Goal: Information Seeking & Learning: Learn about a topic

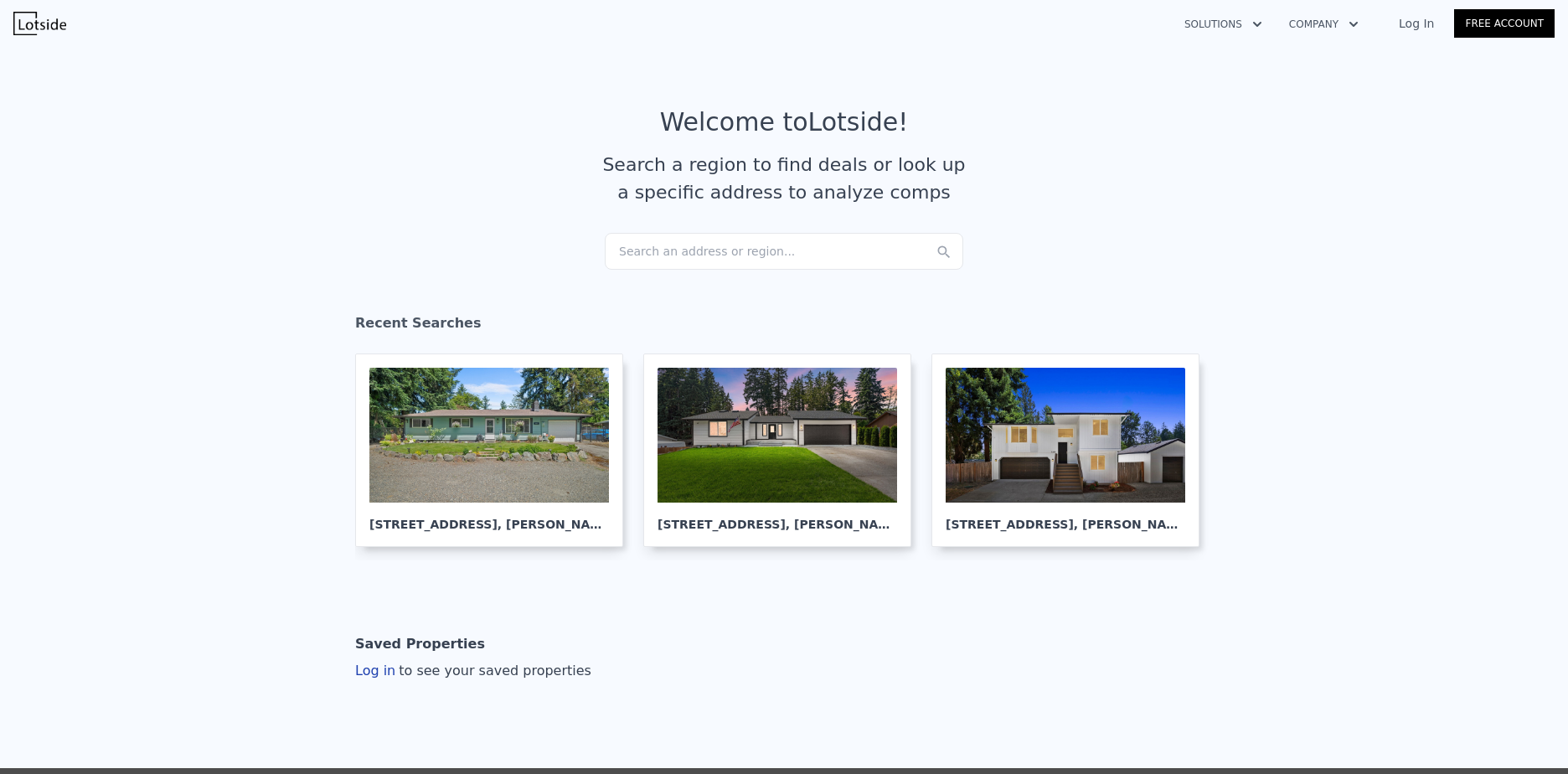
click at [686, 250] on div "Search an address or region..." at bounding box center [783, 251] width 358 height 37
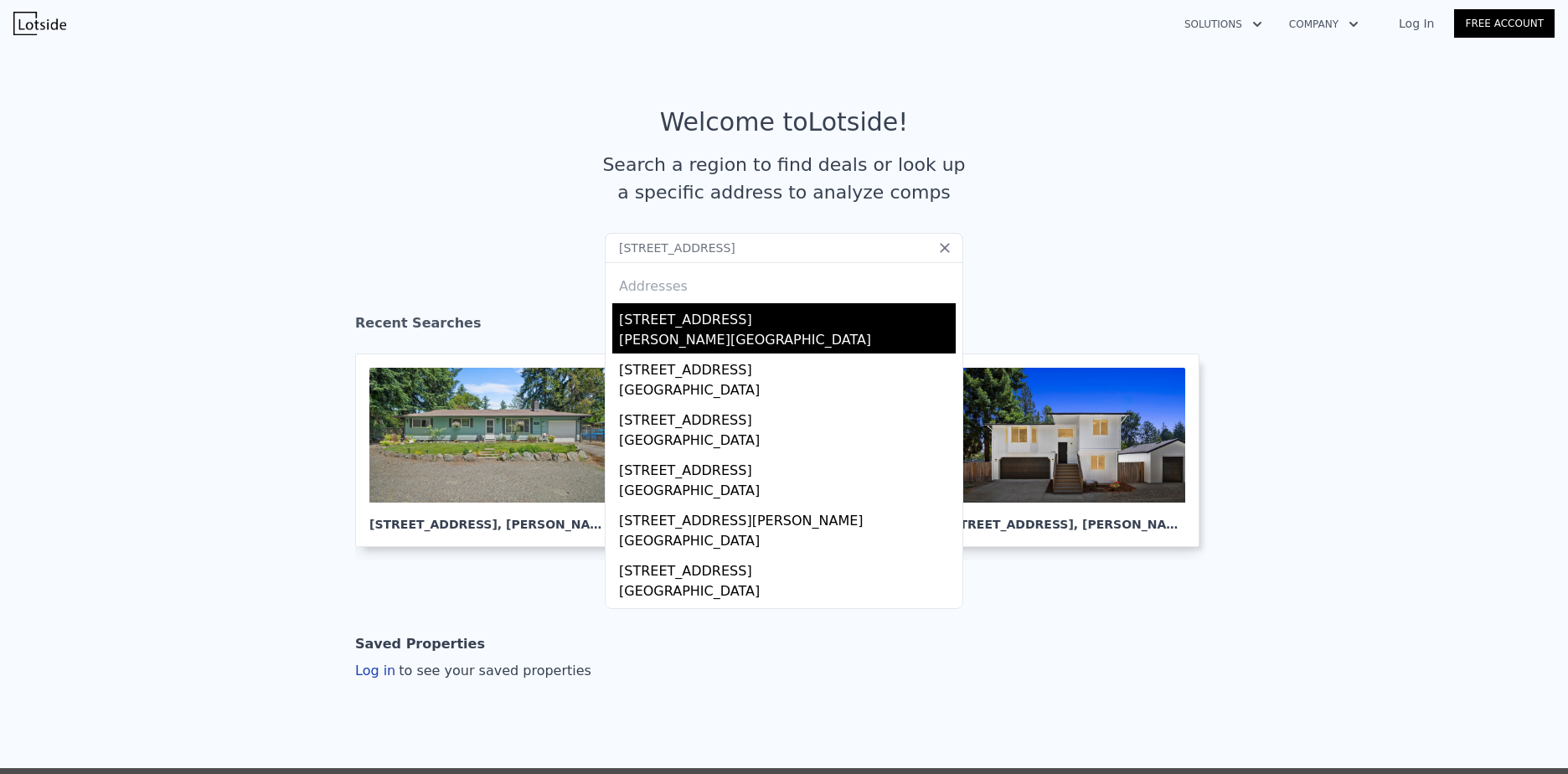
type input "[STREET_ADDRESS]"
click at [693, 331] on div "[PERSON_NAME][GEOGRAPHIC_DATA]" at bounding box center [787, 342] width 337 height 23
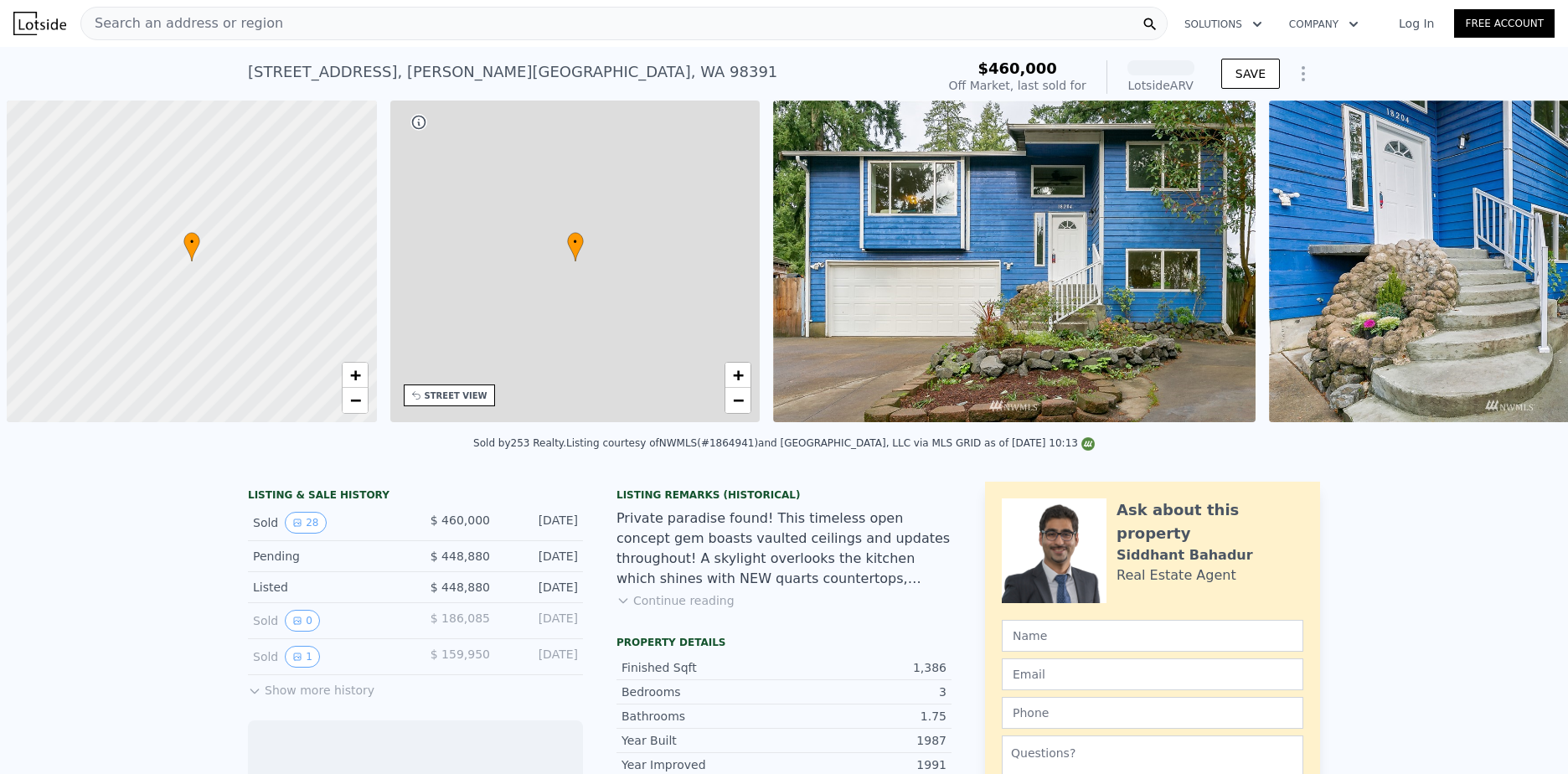
scroll to position [0, 7]
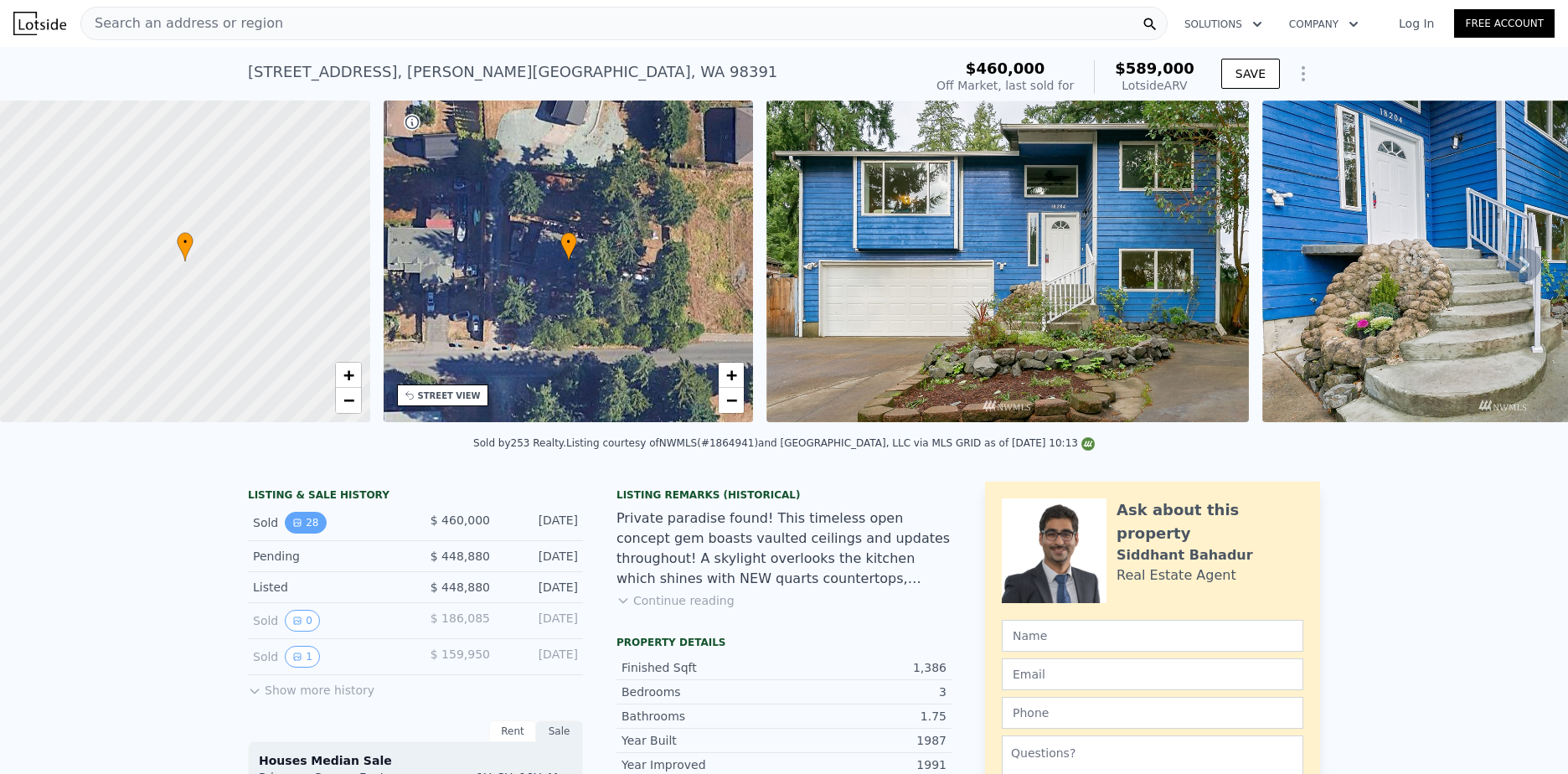
click at [285, 530] on button "28" at bounding box center [305, 522] width 42 height 22
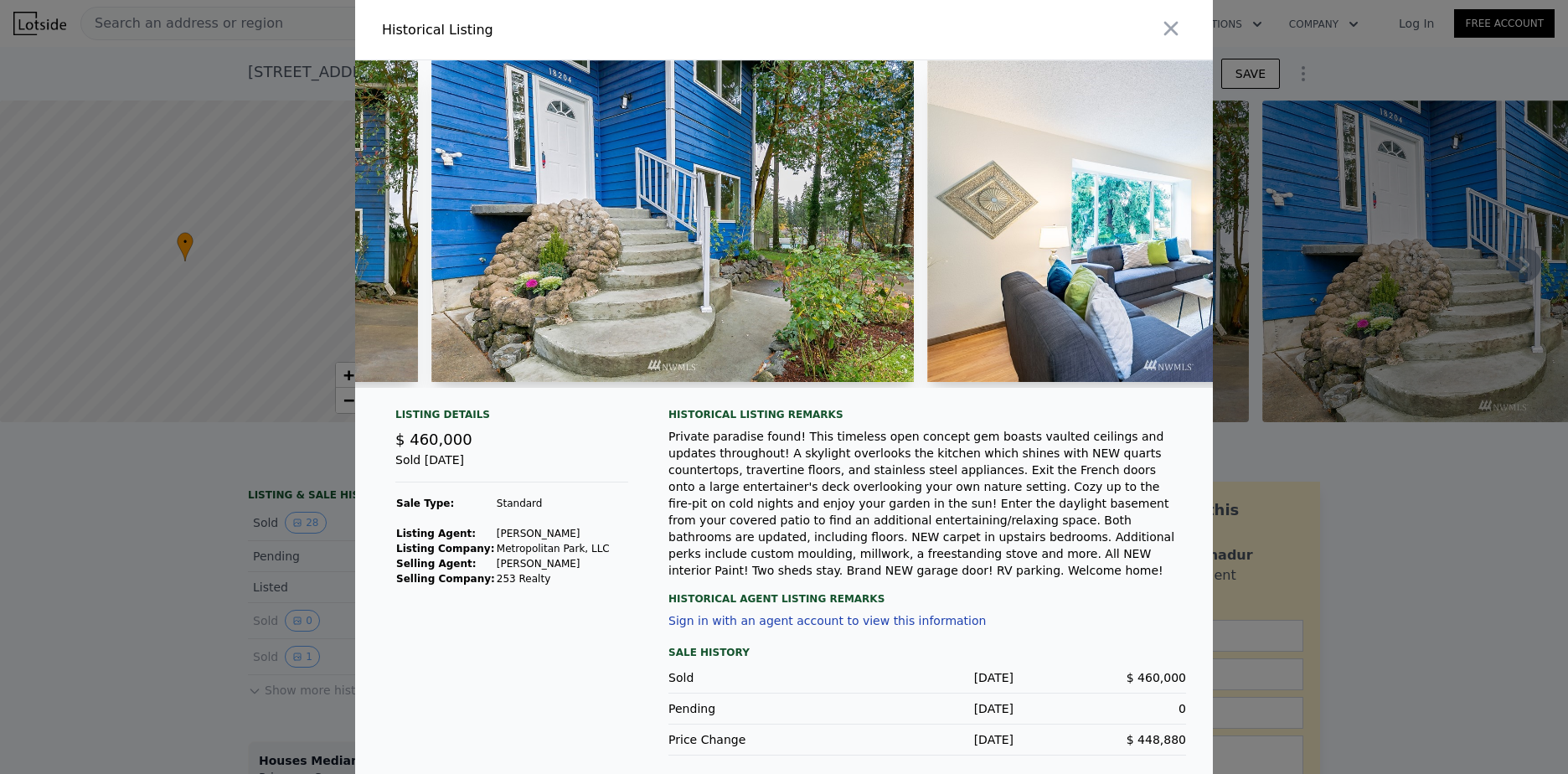
scroll to position [0, 0]
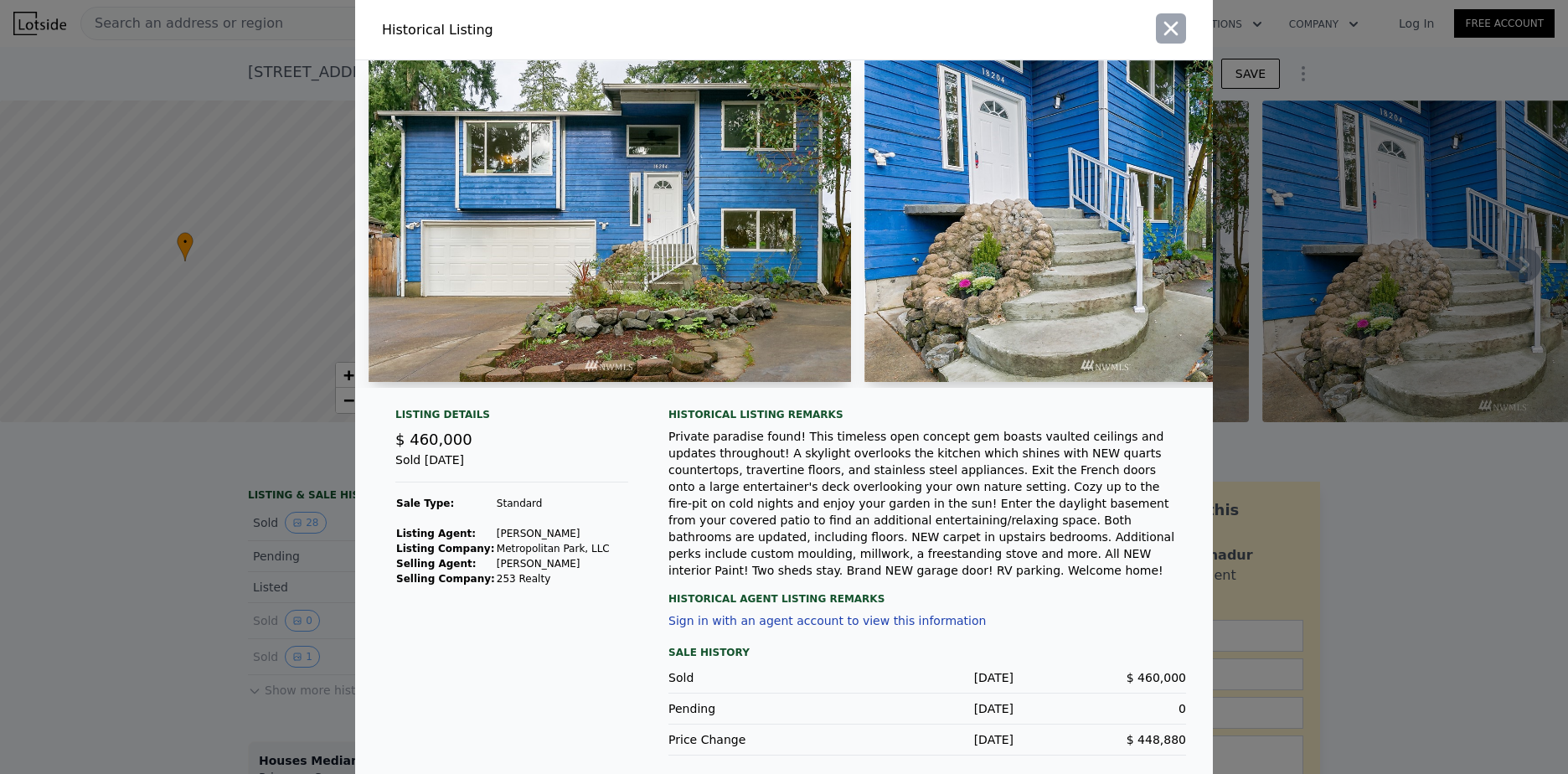
click at [1167, 29] on icon "button" at bounding box center [1171, 28] width 23 height 23
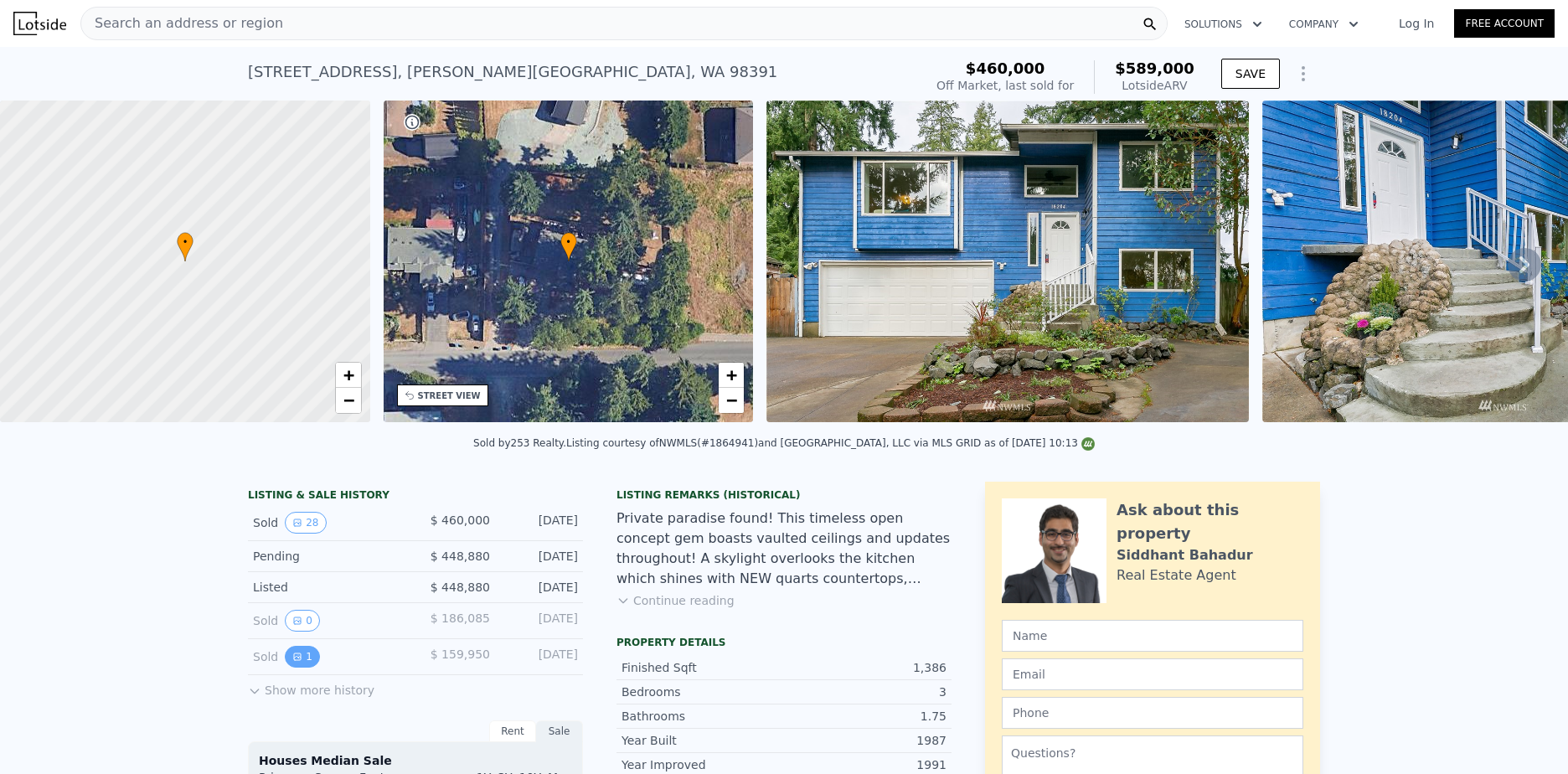
click at [293, 661] on icon "View historical data" at bounding box center [297, 656] width 10 height 10
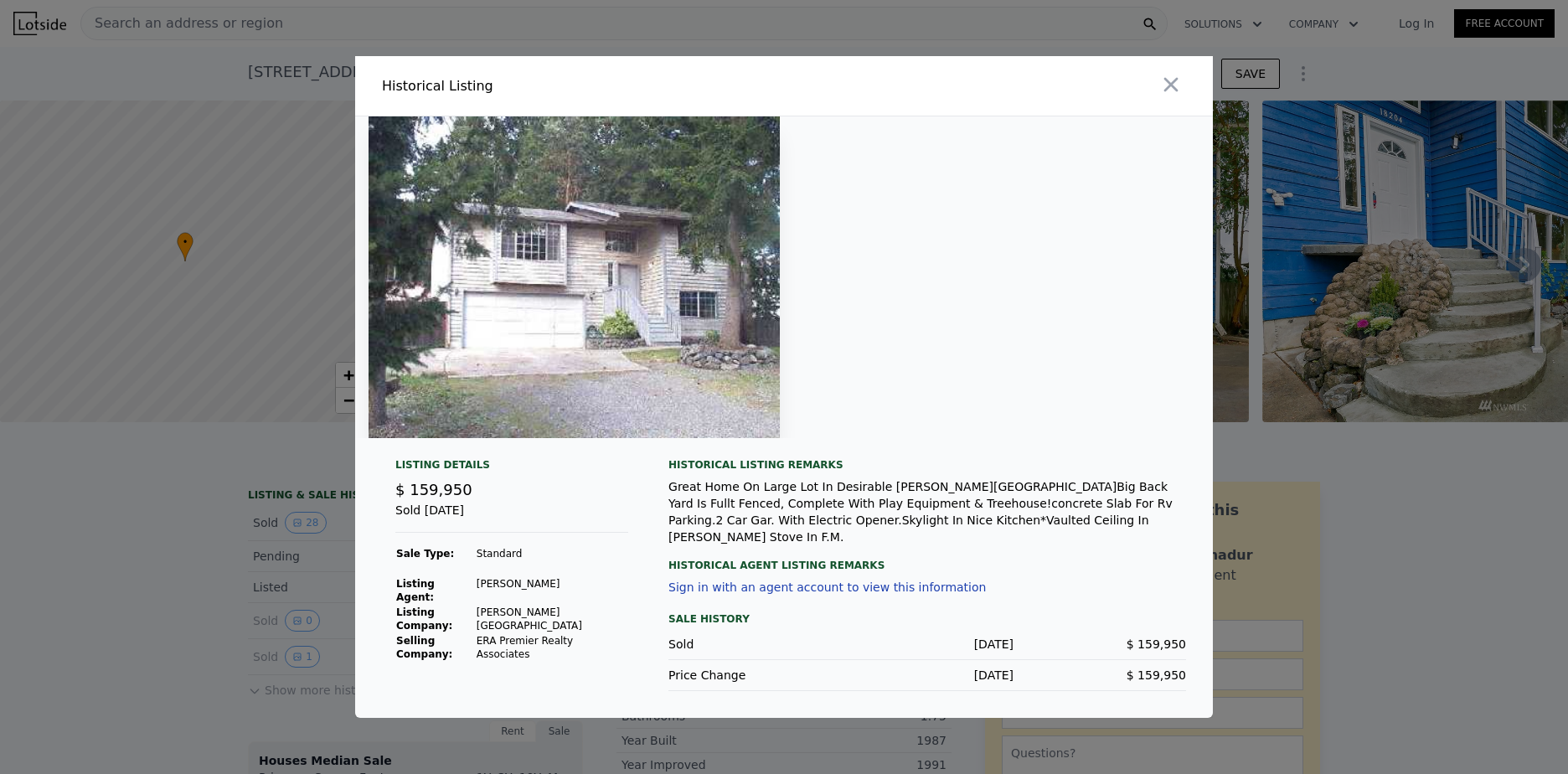
click at [285, 699] on div at bounding box center [784, 387] width 1568 height 774
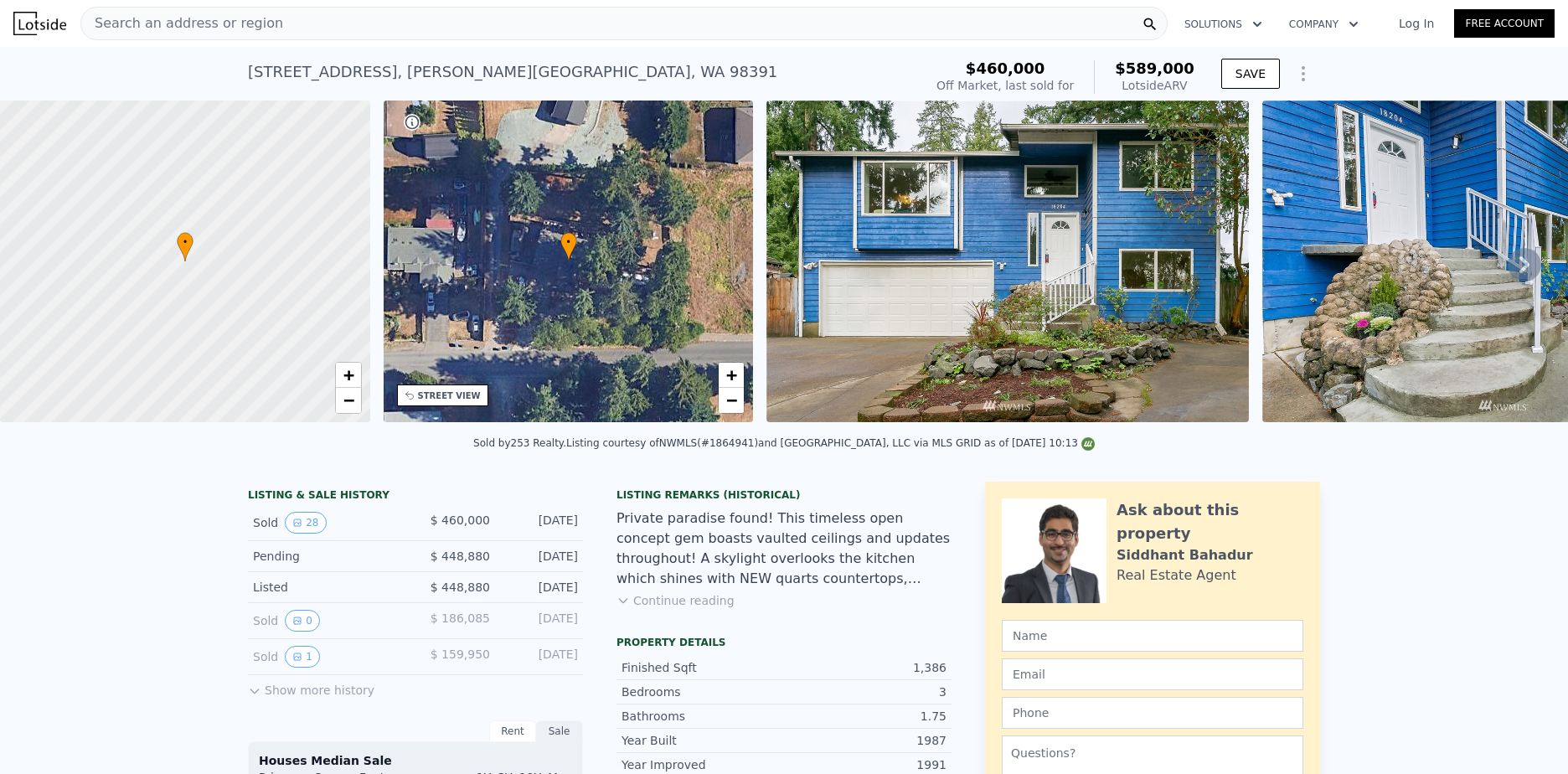
click at [288, 699] on button "Show more history" at bounding box center [311, 686] width 126 height 23
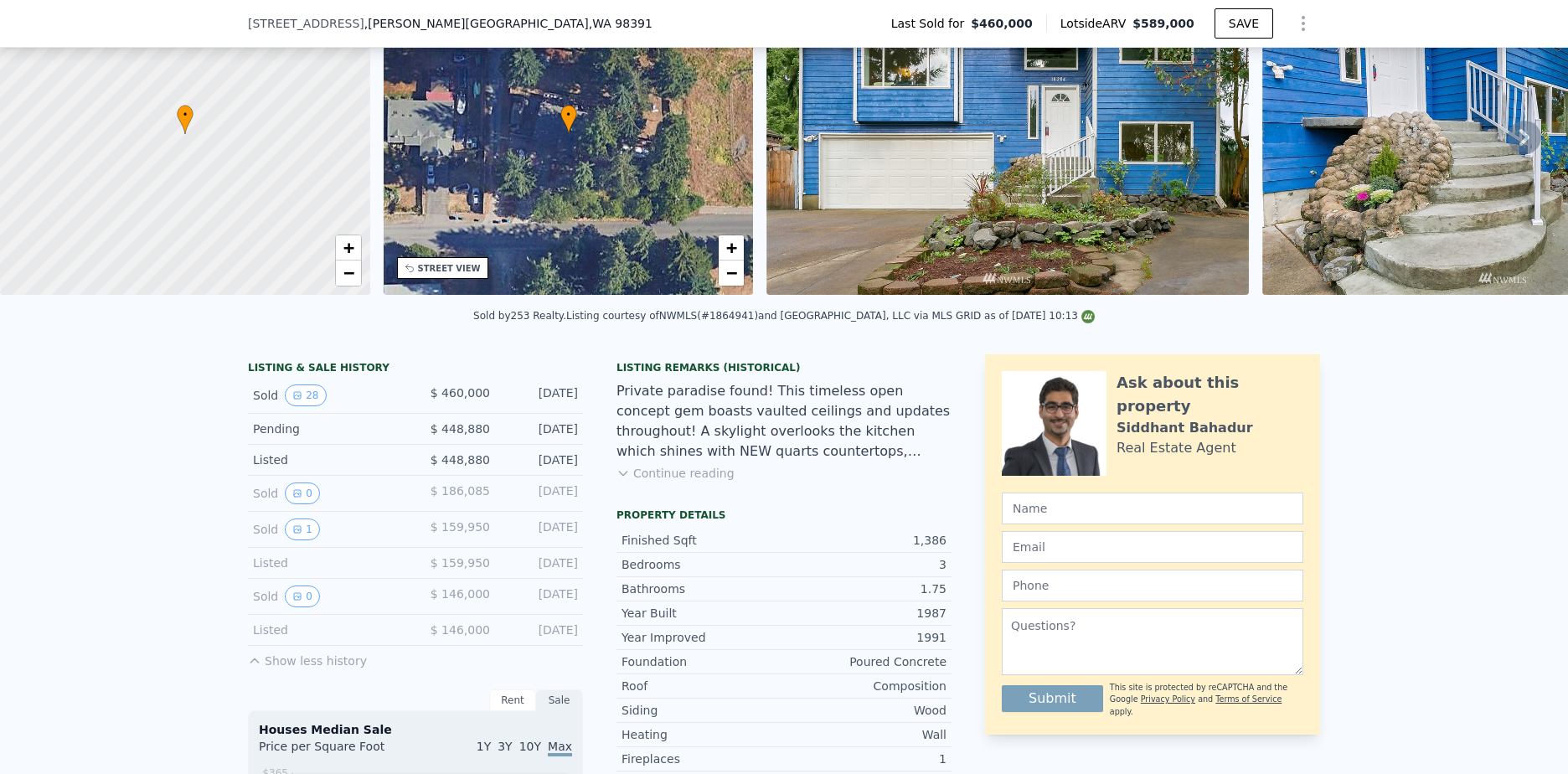
scroll to position [98, 0]
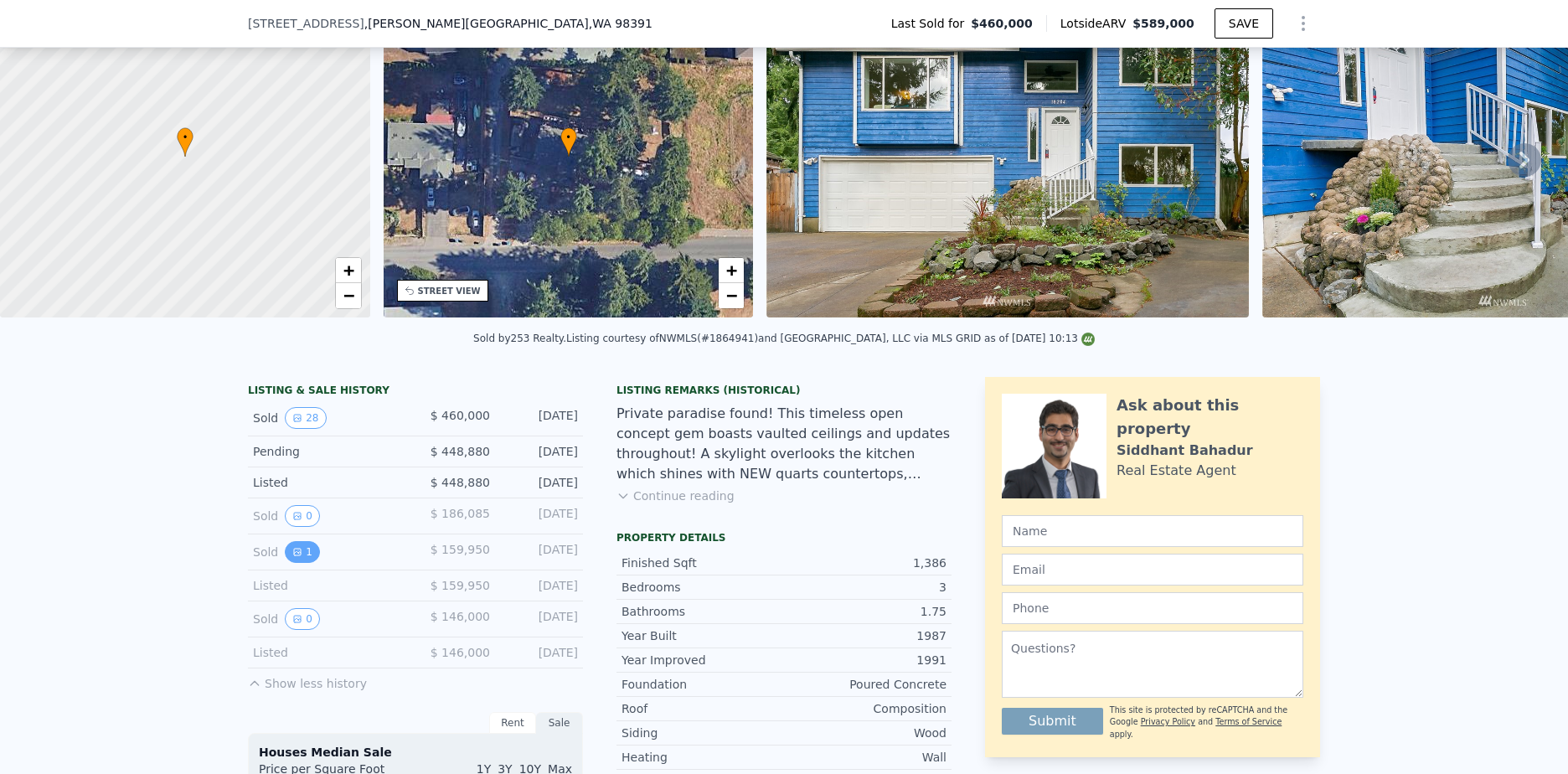
click at [301, 554] on button "1" at bounding box center [302, 551] width 35 height 22
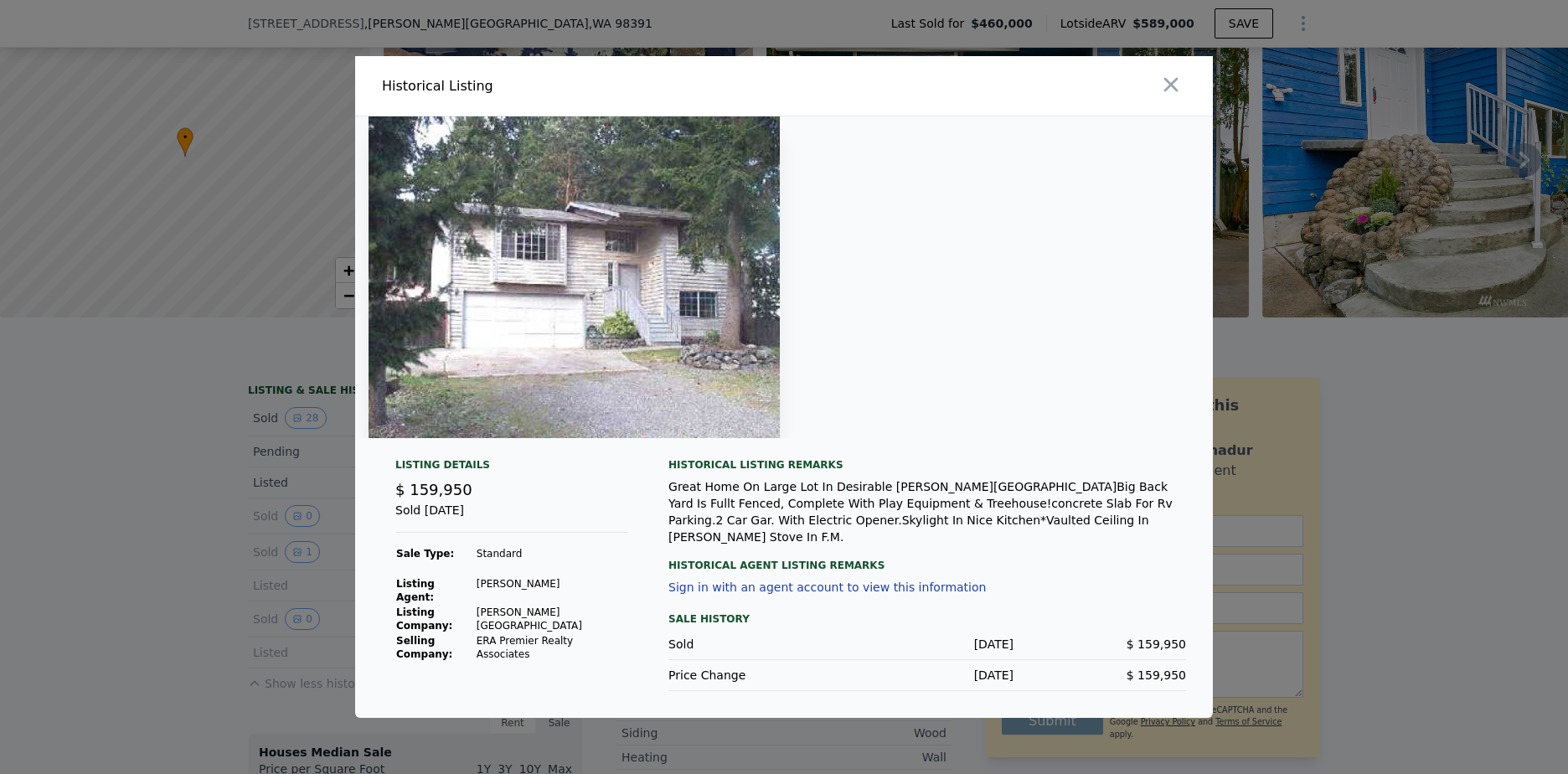
click at [1189, 93] on div at bounding box center [1001, 86] width 422 height 60
click at [1166, 96] on icon "button" at bounding box center [1171, 84] width 23 height 23
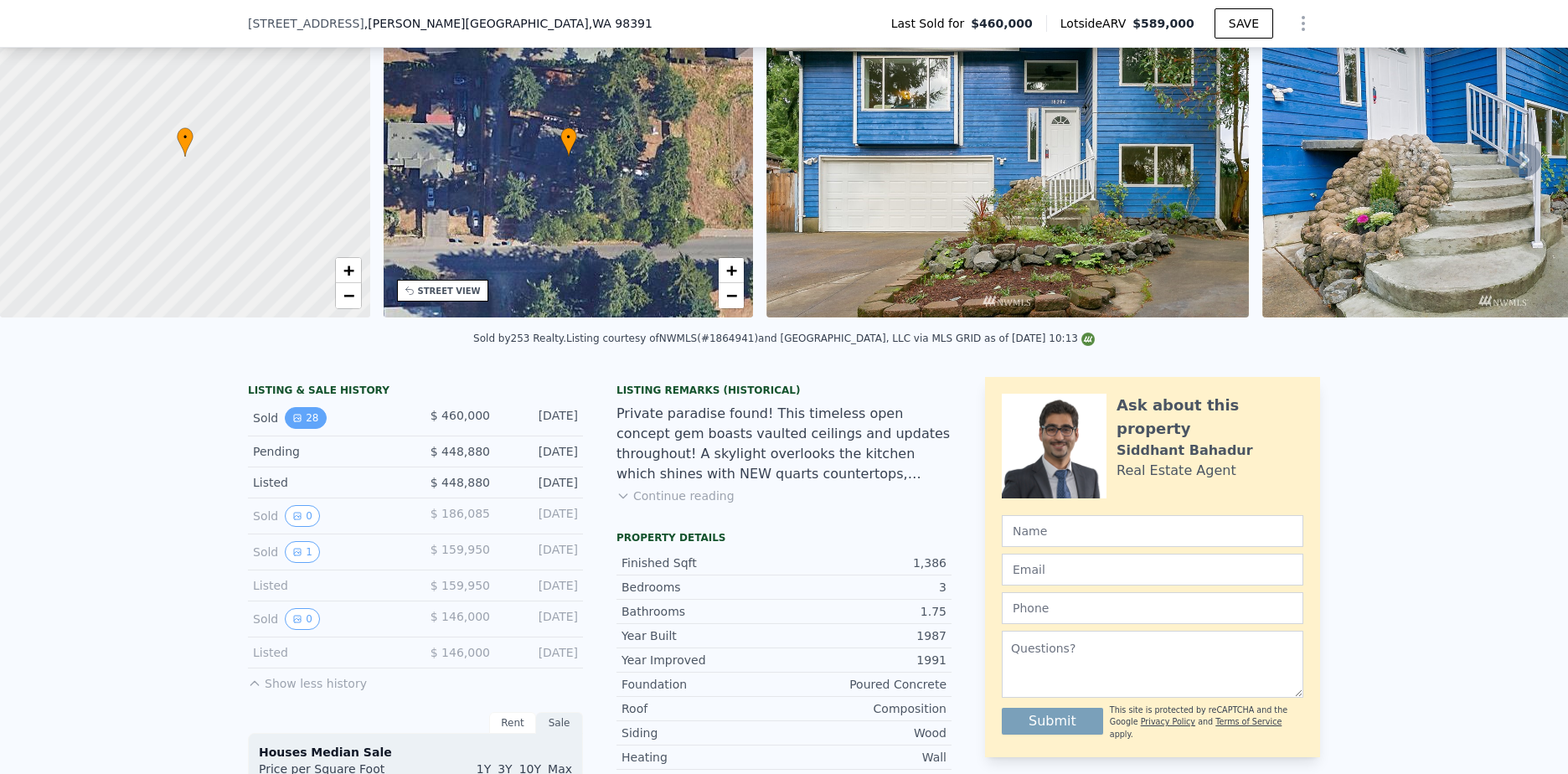
click at [295, 424] on button "28" at bounding box center [305, 418] width 42 height 22
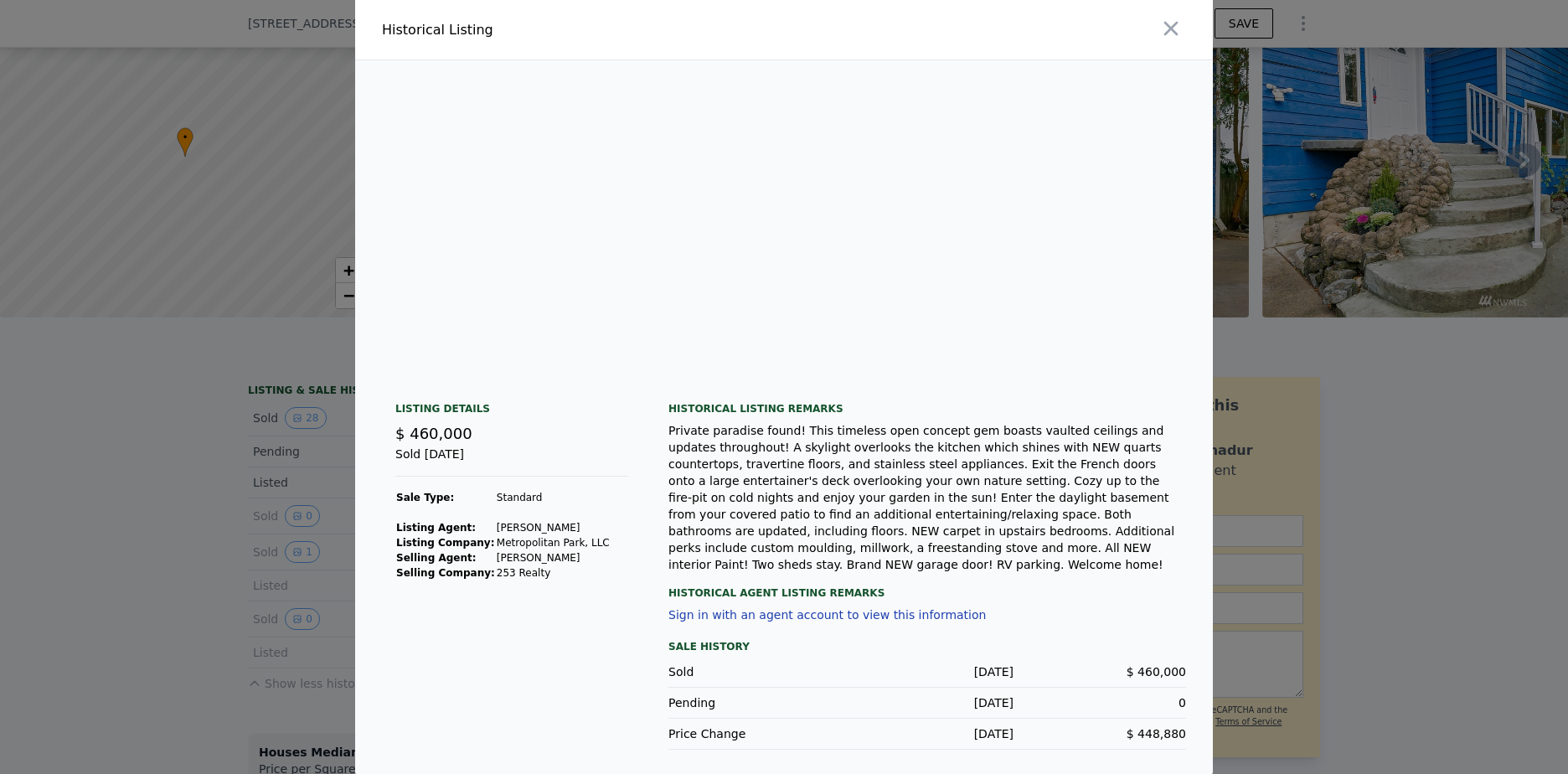
scroll to position [0, 13054]
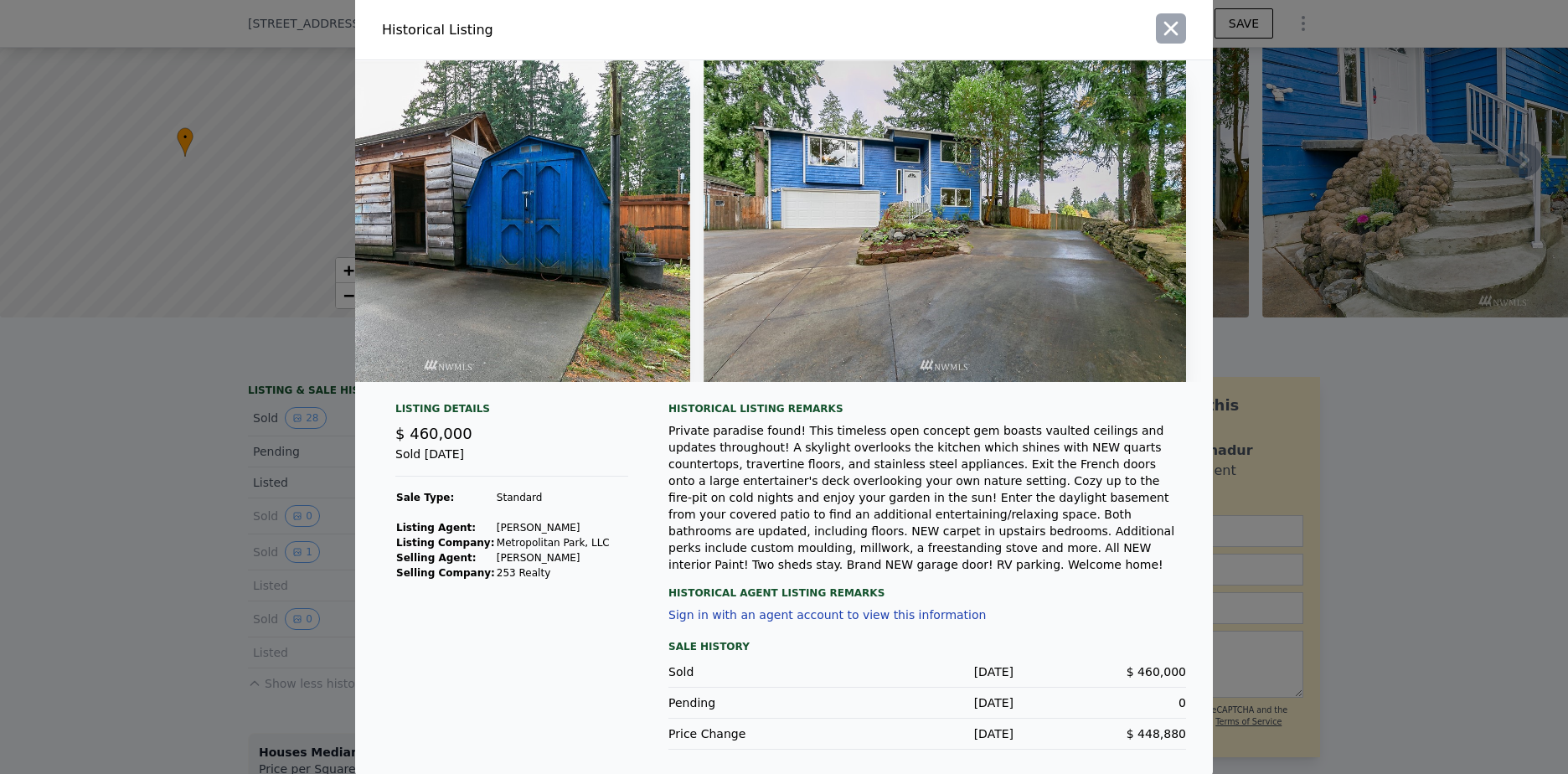
click at [1165, 35] on icon "button" at bounding box center [1171, 29] width 14 height 14
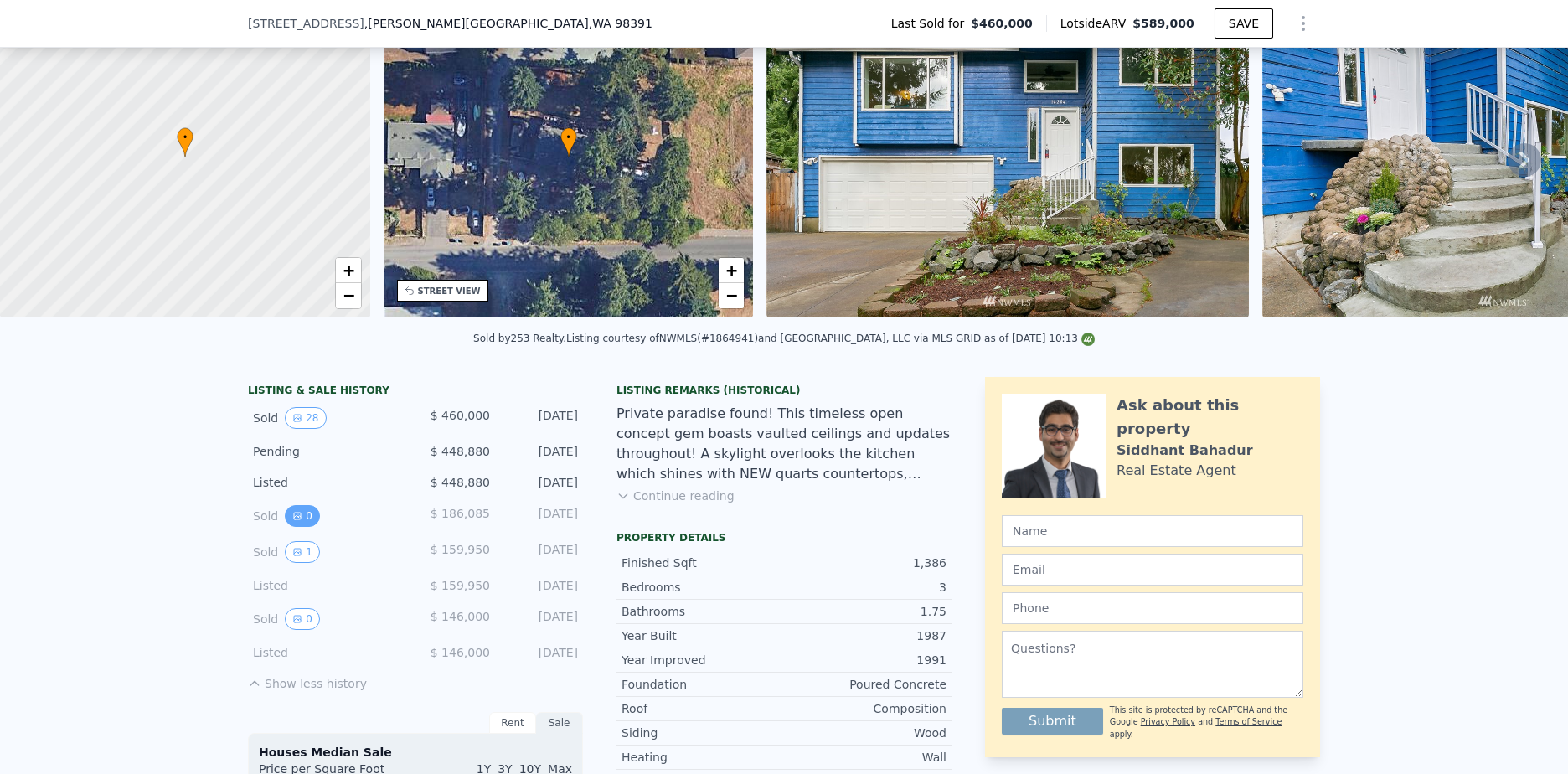
click at [296, 522] on button "0" at bounding box center [302, 515] width 35 height 22
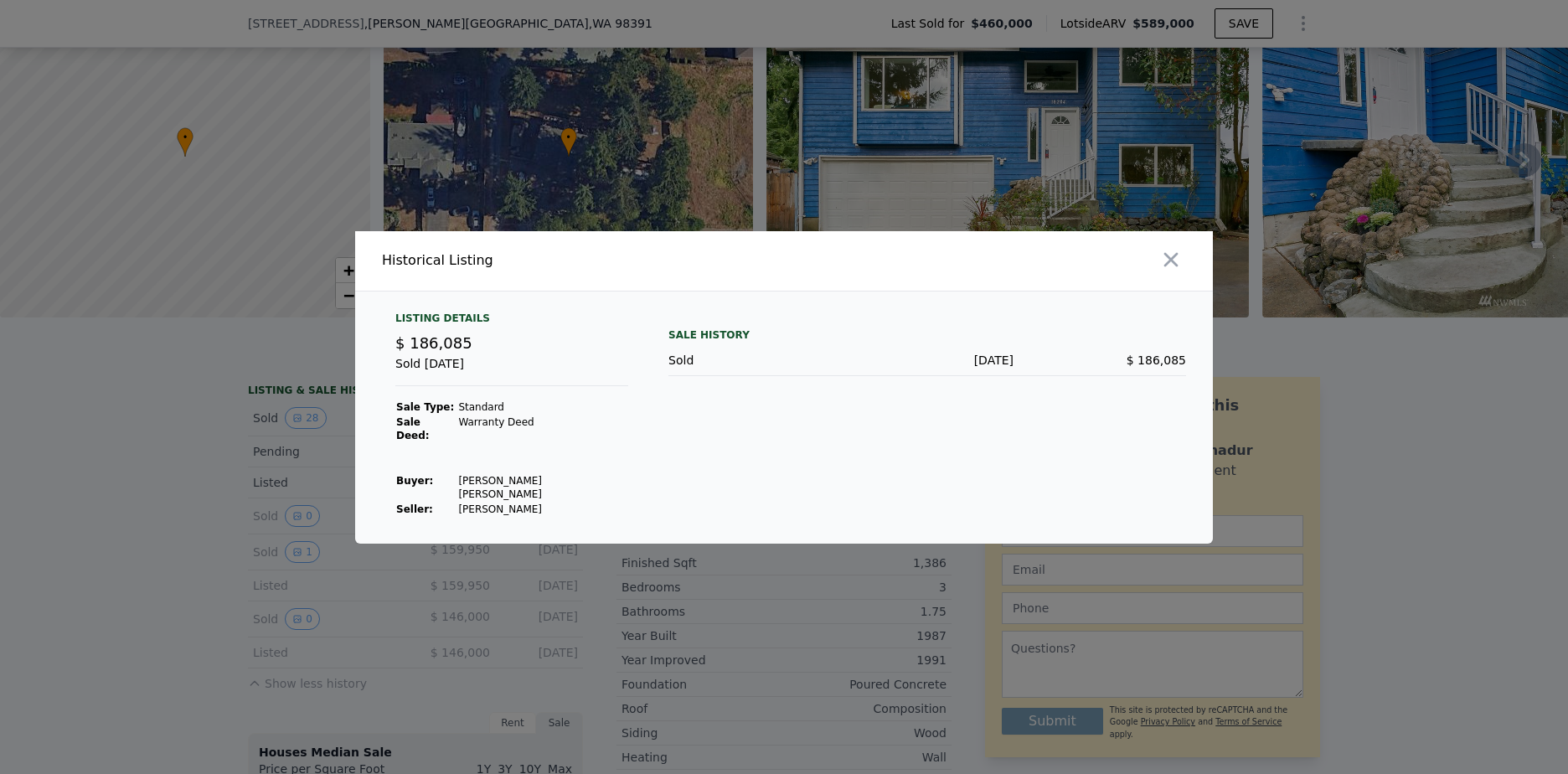
drag, startPoint x: 1187, startPoint y: 263, endPoint x: 1142, endPoint y: 283, distance: 49.2
click at [1187, 263] on div at bounding box center [1001, 261] width 422 height 60
click at [1166, 270] on icon "button" at bounding box center [1171, 260] width 23 height 23
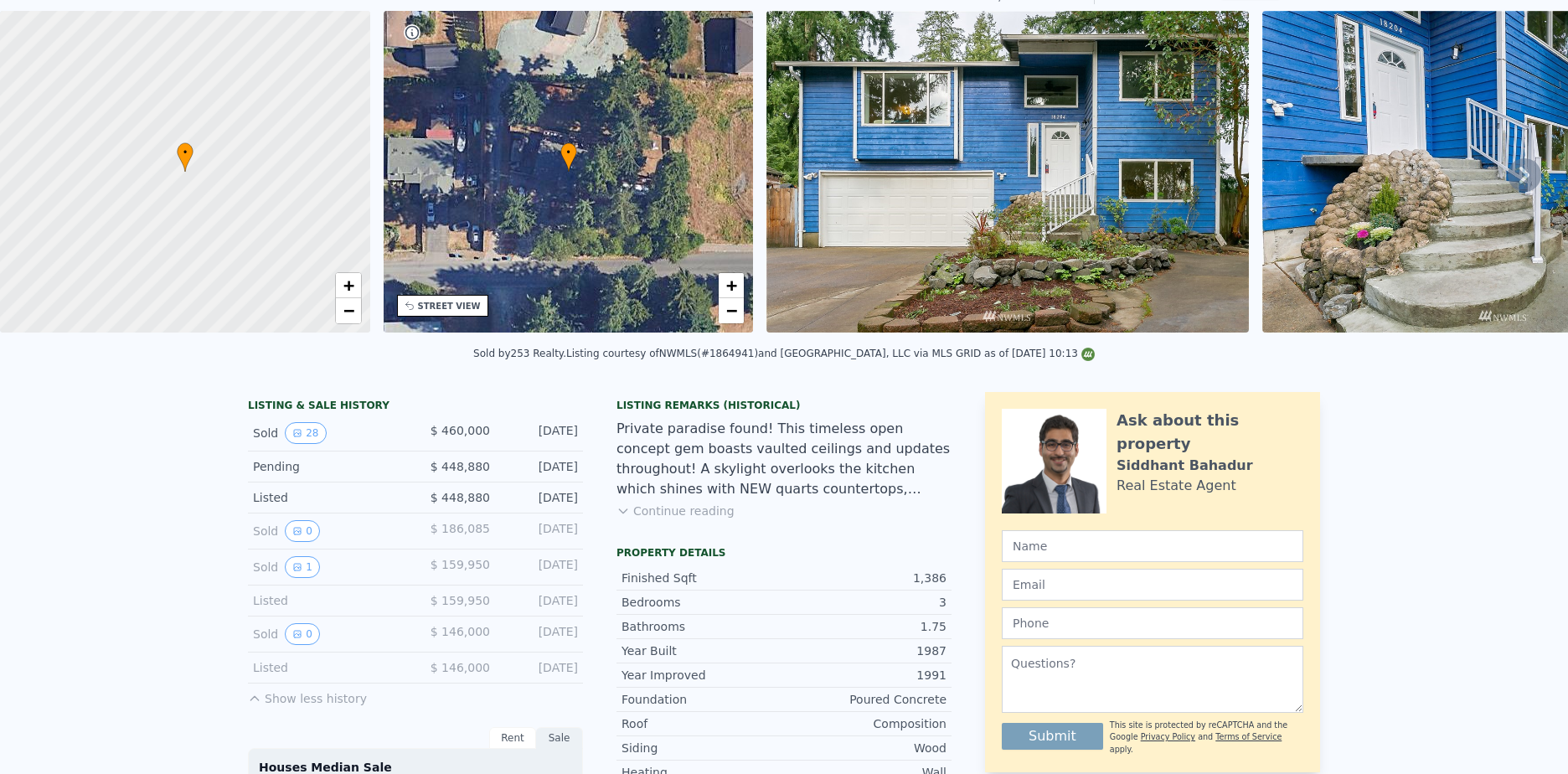
scroll to position [6, 0]
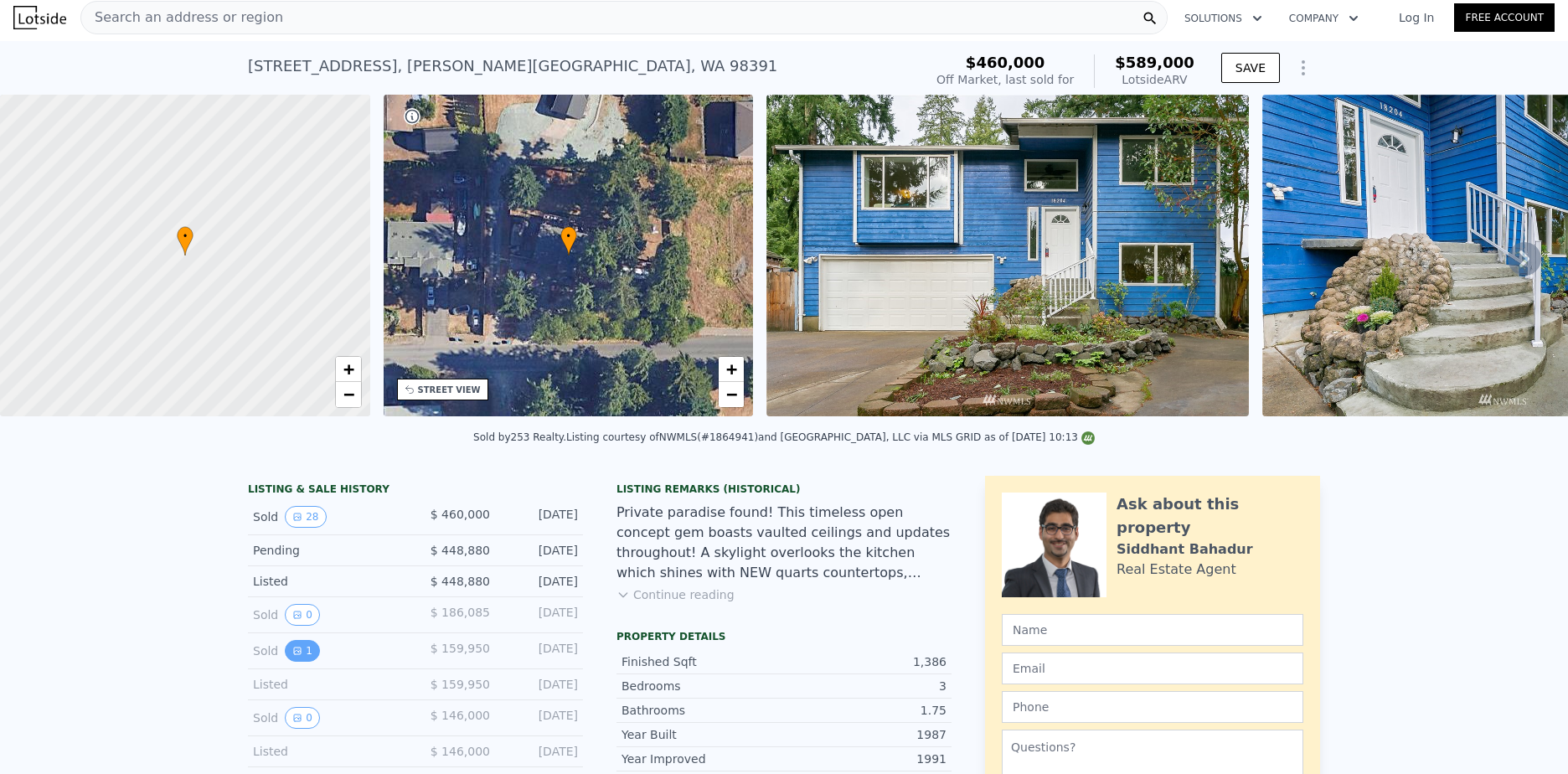
click at [294, 661] on button "1" at bounding box center [302, 650] width 35 height 22
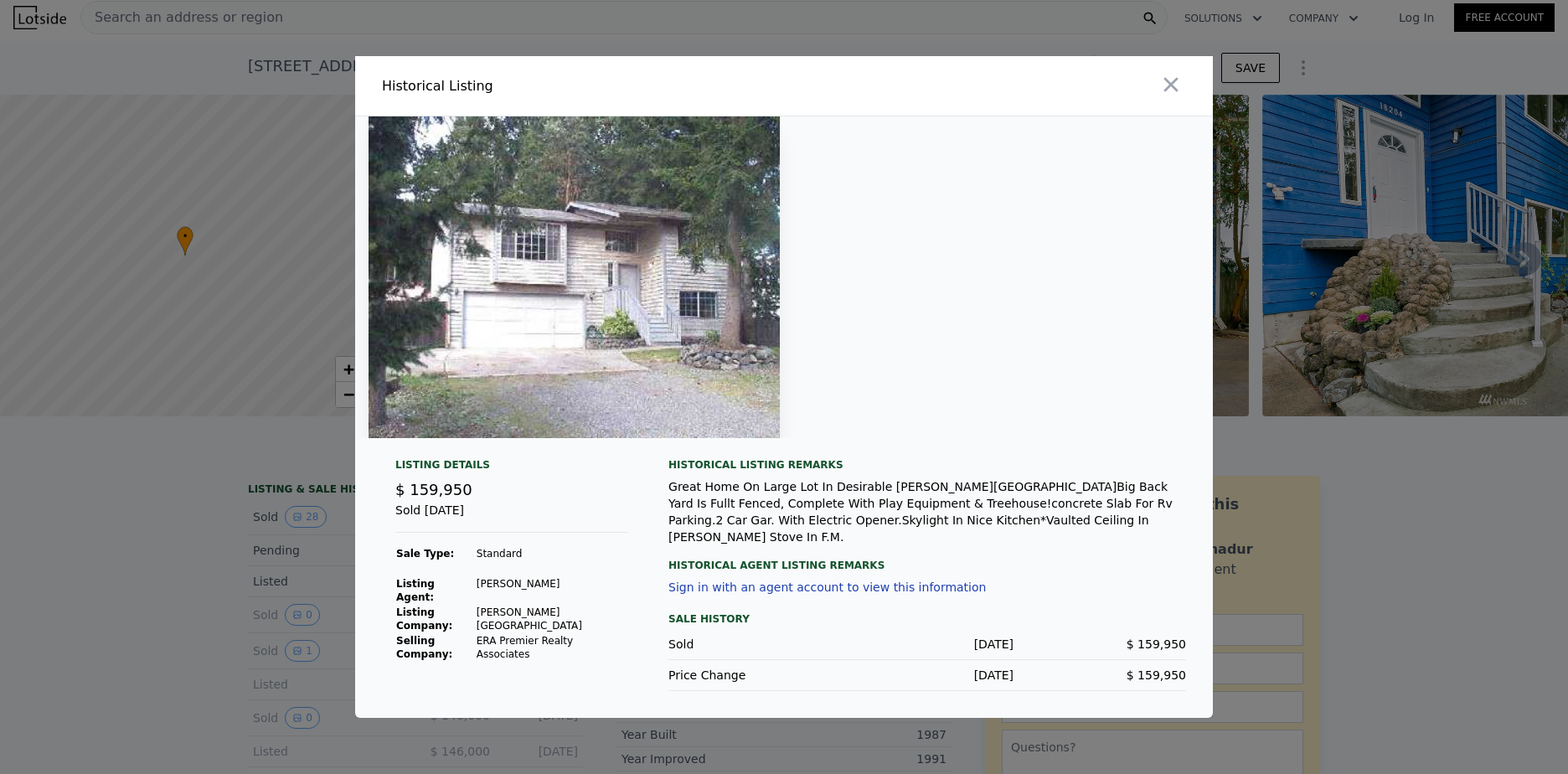
click at [633, 389] on img at bounding box center [574, 277] width 411 height 321
click at [1177, 96] on icon "button" at bounding box center [1171, 84] width 23 height 23
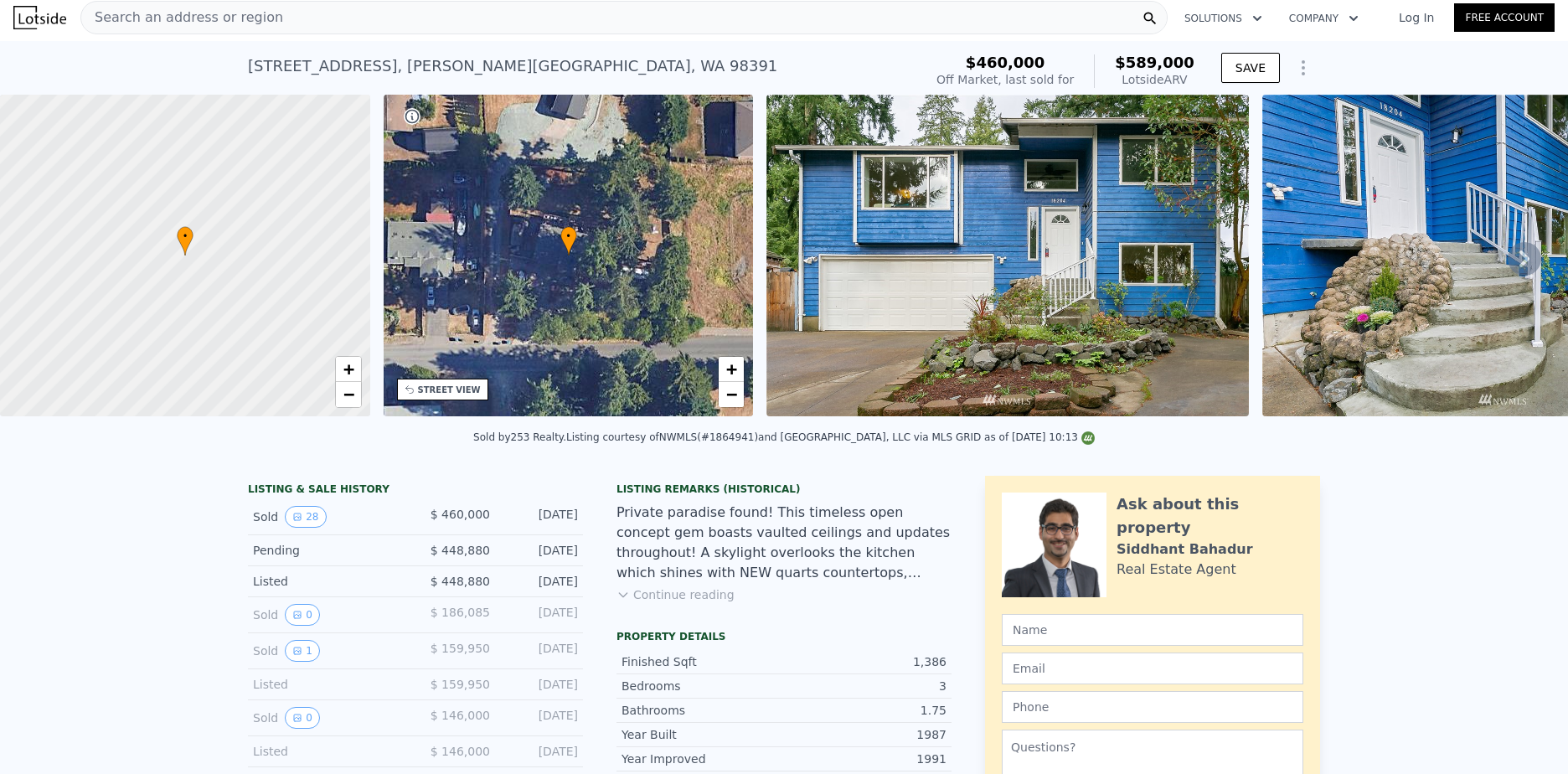
scroll to position [0, 0]
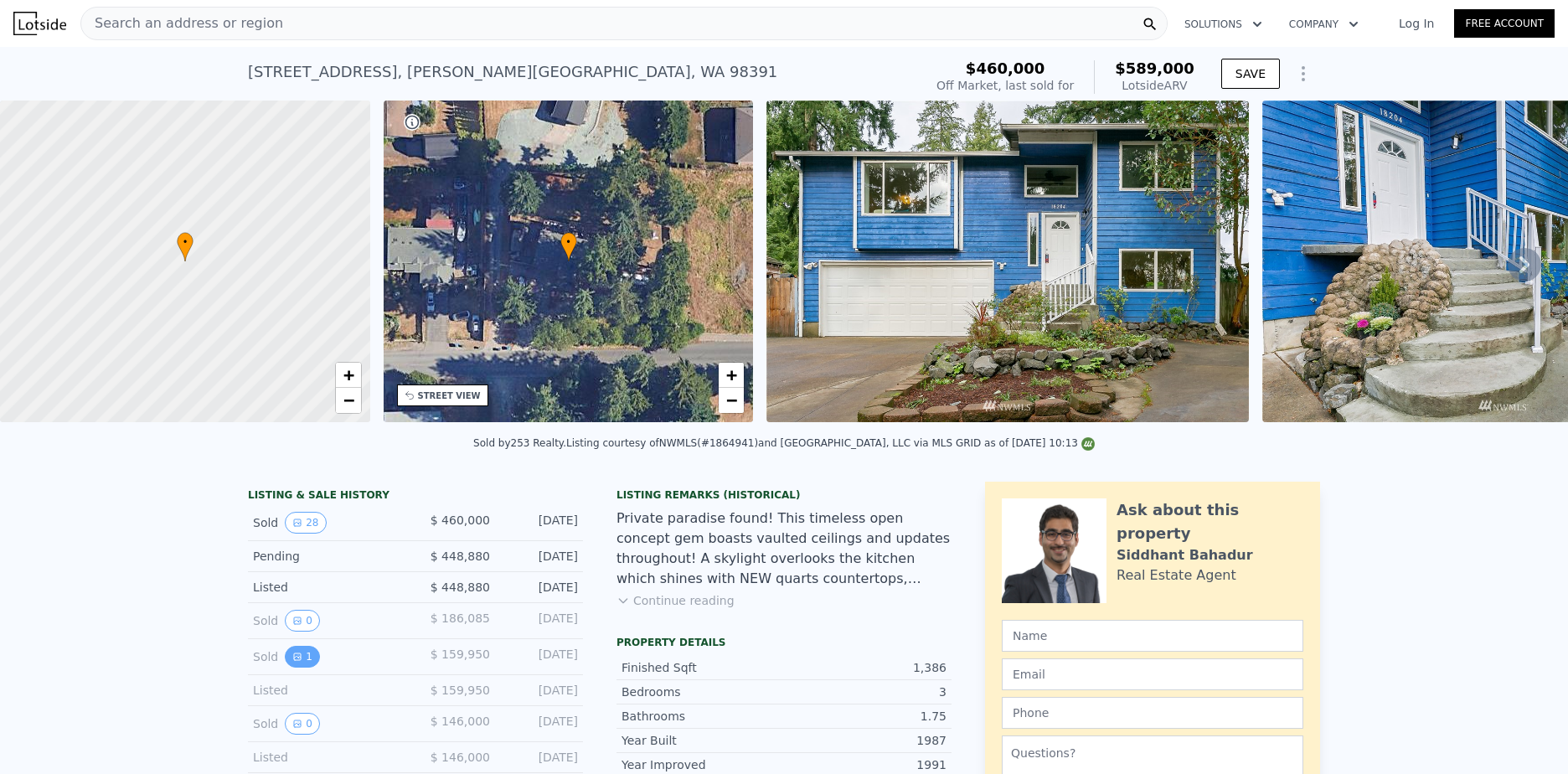
click at [298, 667] on button "1" at bounding box center [302, 656] width 35 height 22
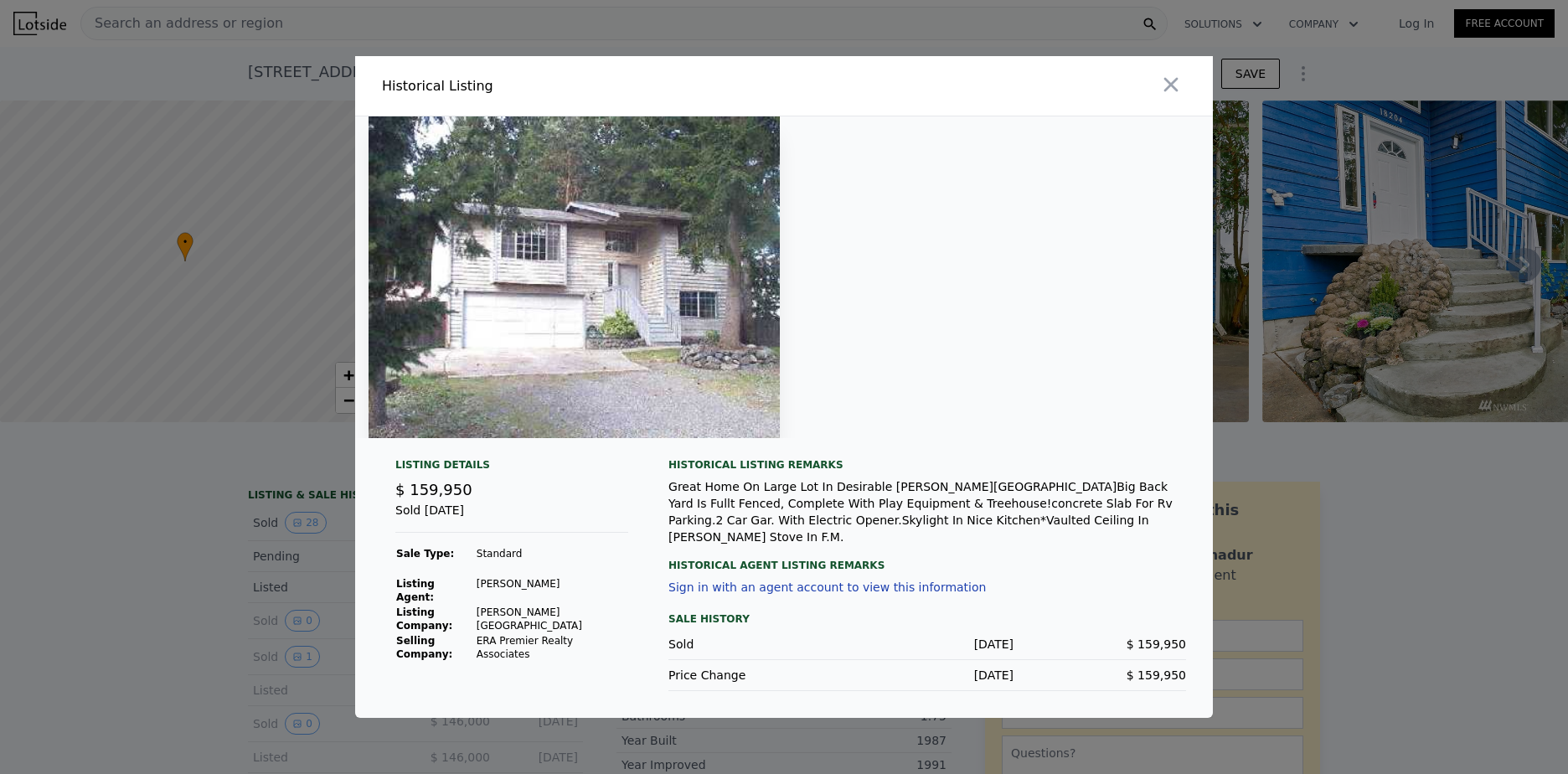
click at [1183, 98] on button "button" at bounding box center [1170, 84] width 30 height 30
